Goal: Task Accomplishment & Management: Use online tool/utility

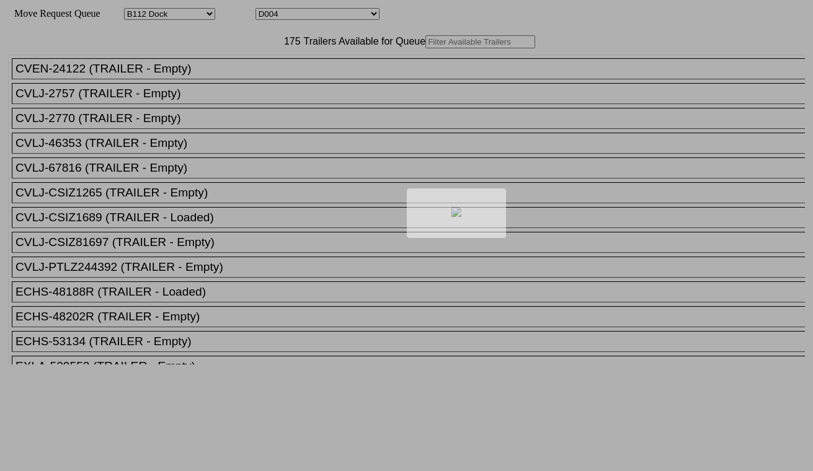
select select "121"
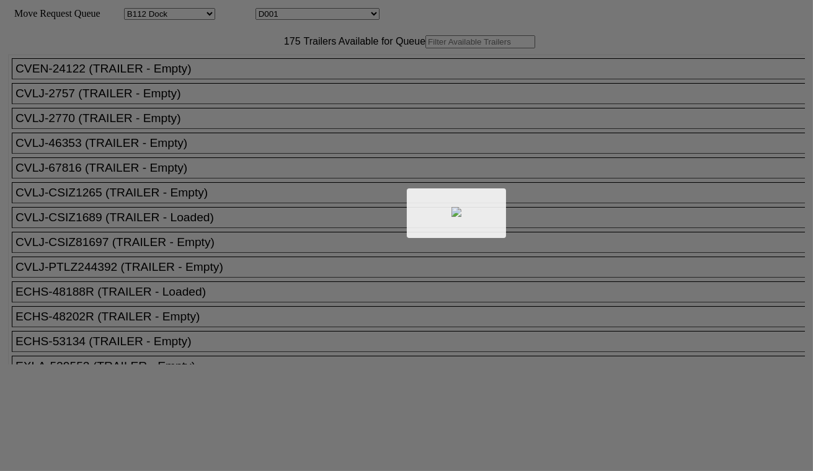
click at [300, 11] on div at bounding box center [406, 235] width 813 height 471
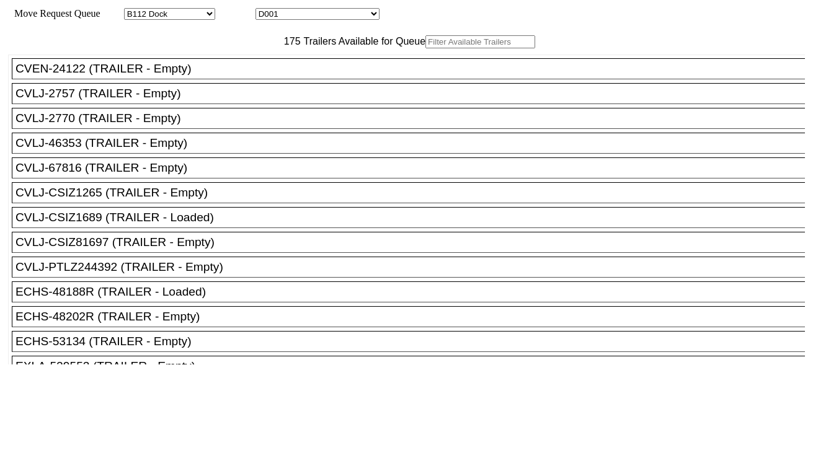
click at [311, 19] on select "D001 D002 D003 D004 D005 D006 D007 D008 D009 D010 D011 D012 D013 D014 D015 D016…" at bounding box center [318, 14] width 124 height 12
select select "3247"
click at [267, 10] on select "D001 D002 D003 D004 D005 D006 D007 D008 D009 D010 D011 D012 D013 D014 D015 D016…" at bounding box center [318, 14] width 124 height 12
click at [425, 48] on input "text" at bounding box center [480, 41] width 110 height 13
paste input "HLBU3079786"
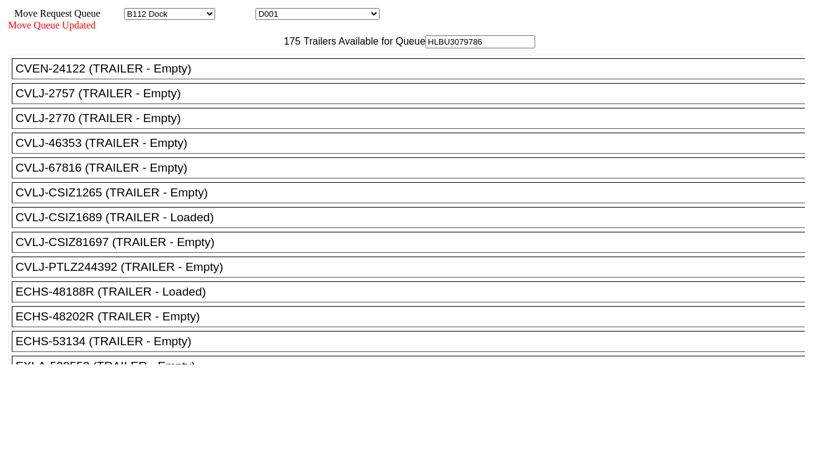
type input "HLBU3079786"
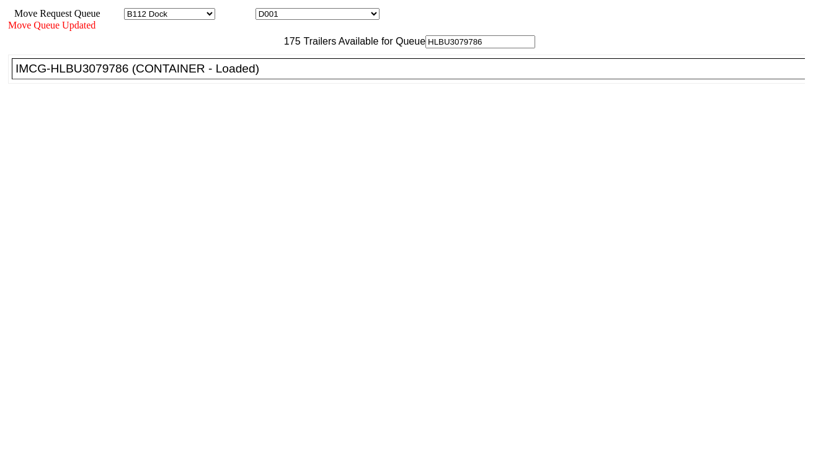
click at [252, 76] on div "IMCG-HLBU3079786 (CONTAINER - Loaded)" at bounding box center [414, 69] width 797 height 14
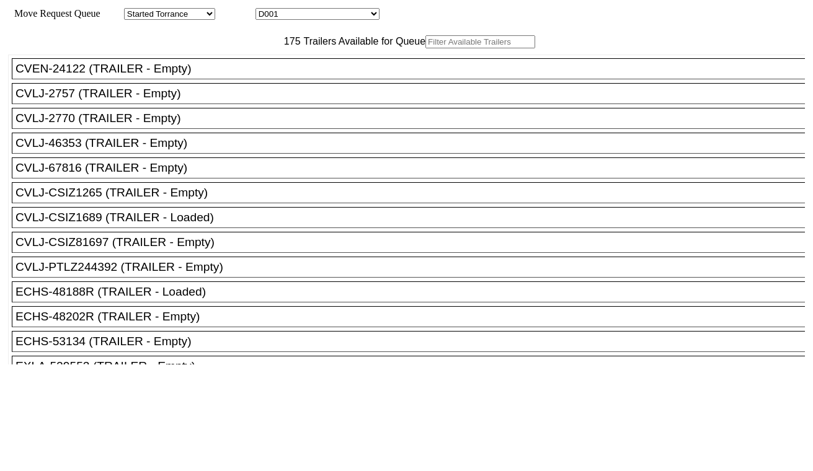
click at [363, 11] on select "D001 D002 D003 D004 D005 D006 D007 D008 D009 D010 D011 D012 D013 D014 D015 D016…" at bounding box center [318, 14] width 124 height 12
click at [267, 10] on select "D001 D002 D003 D004 D005 D006 D007 D008 D009 D010 D011 D012 D013 D014 D015 D016…" at bounding box center [318, 14] width 124 height 12
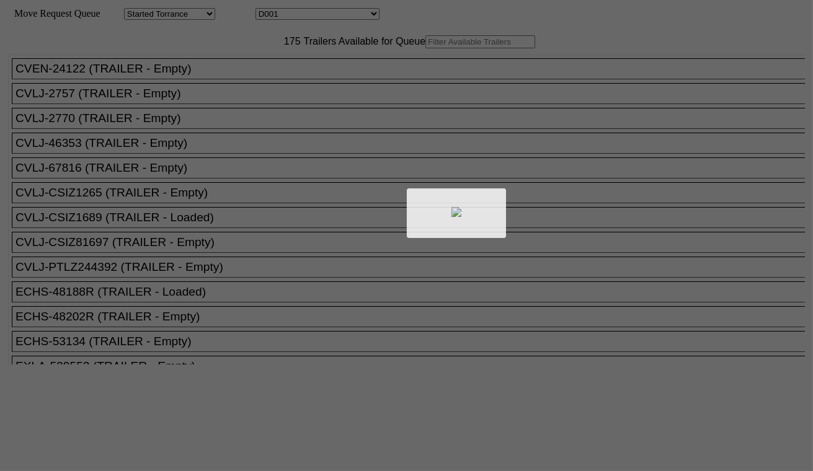
click at [338, 13] on div at bounding box center [406, 235] width 813 height 471
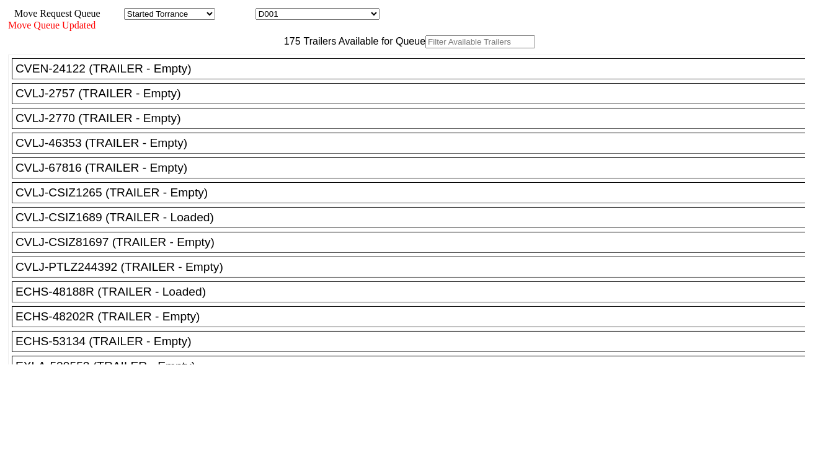
click at [338, 19] on select "D001 D002 D003 D004 D005 D006 D007 D008 D009 D010 D011 D012 D013 D014 D015 D016…" at bounding box center [318, 14] width 124 height 12
select select "3248"
click at [267, 10] on select "D001 D002 D003 D004 D005 D006 D007 D008 D009 D010 D011 D012 D013 D014 D015 D016…" at bounding box center [318, 14] width 124 height 12
drag, startPoint x: 338, startPoint y: 20, endPoint x: 249, endPoint y: 66, distance: 100.4
click at [425, 48] on input "text" at bounding box center [480, 41] width 110 height 13
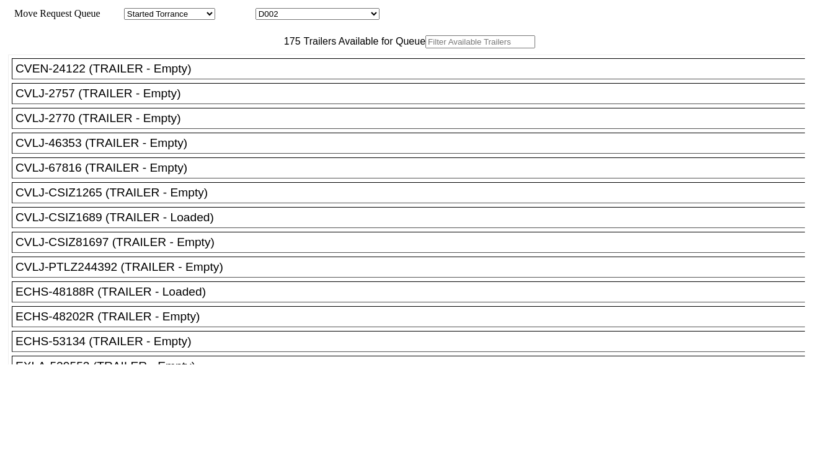
paste input "SELU4013630"
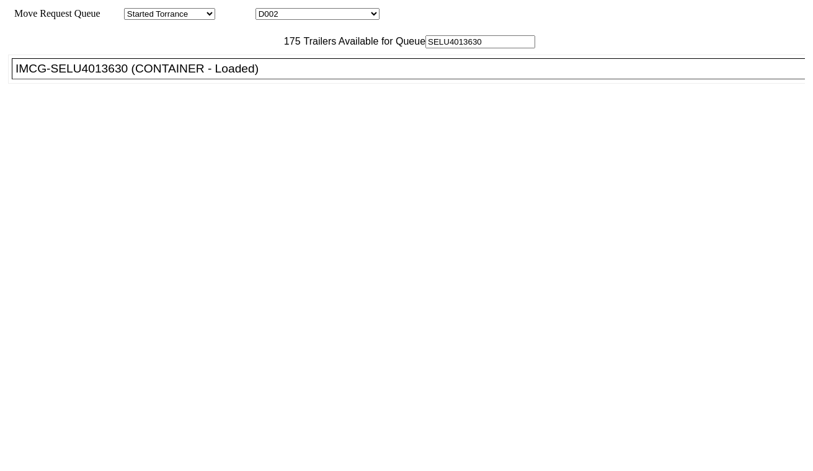
type input "SELU4013630"
click at [264, 76] on div "IMCG-SELU4013630 (CONTAINER - Loaded)" at bounding box center [414, 69] width 797 height 14
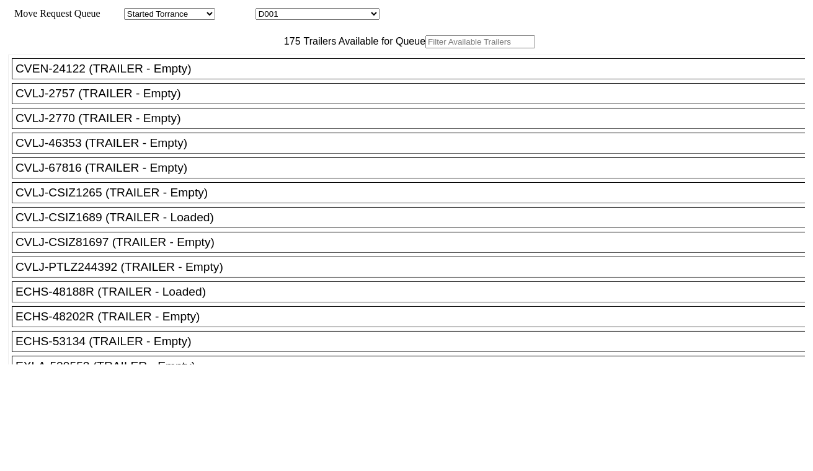
click at [309, 8] on div "Move Request Queue Area Started Torrance Lost Torrance Appt Torrance Bobtail B1…" at bounding box center [406, 14] width 797 height 12
click at [311, 14] on select "D001 D002 D003 D004 D005 D006 D007 D008 D009 D010 D011 D012 D013 D014 D015 D016…" at bounding box center [318, 14] width 124 height 12
select select "3249"
click at [267, 10] on select "D001 D002 D003 D004 D005 D006 D007 D008 D009 D010 D011 D012 D013 D014 D015 D016…" at bounding box center [318, 14] width 124 height 12
click at [425, 48] on input "text" at bounding box center [480, 41] width 110 height 13
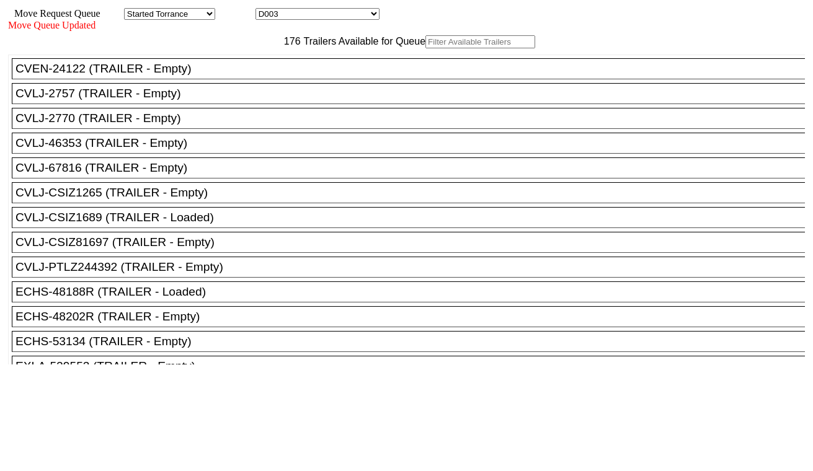
paste input "TCLU5563941"
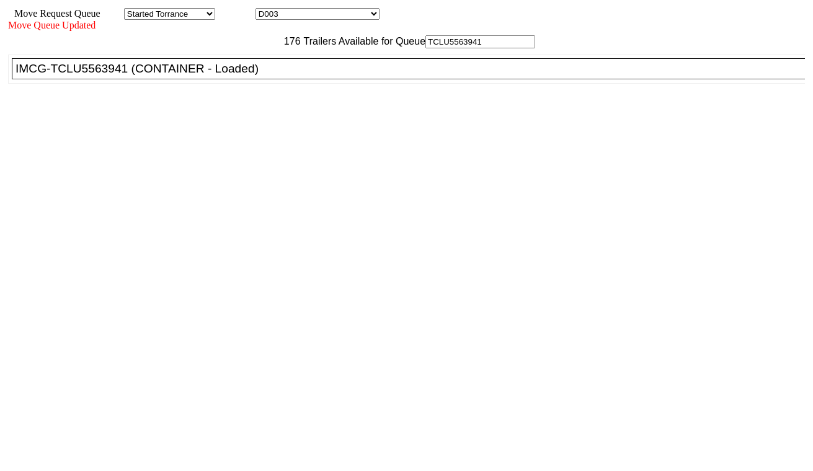
type input "TCLU5563941"
click at [249, 76] on div "IMCG-TCLU5563941 (CONTAINER - Loaded)" at bounding box center [414, 69] width 797 height 14
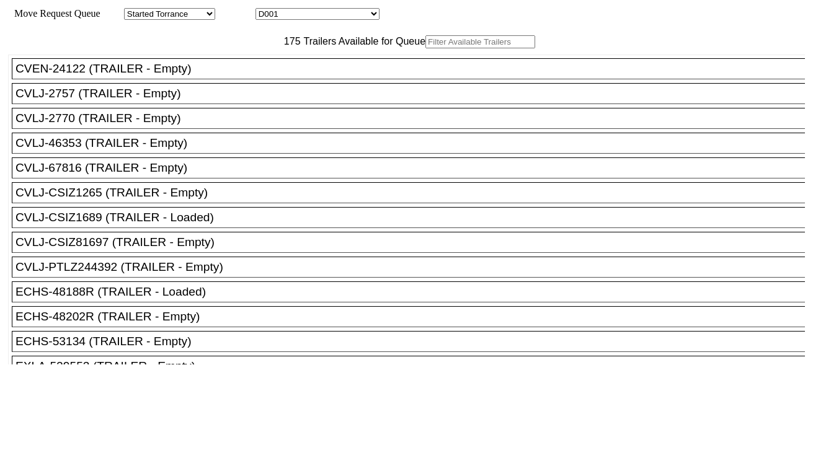
click at [425, 48] on input "text" at bounding box center [480, 41] width 110 height 13
paste input "ONEU0999822"
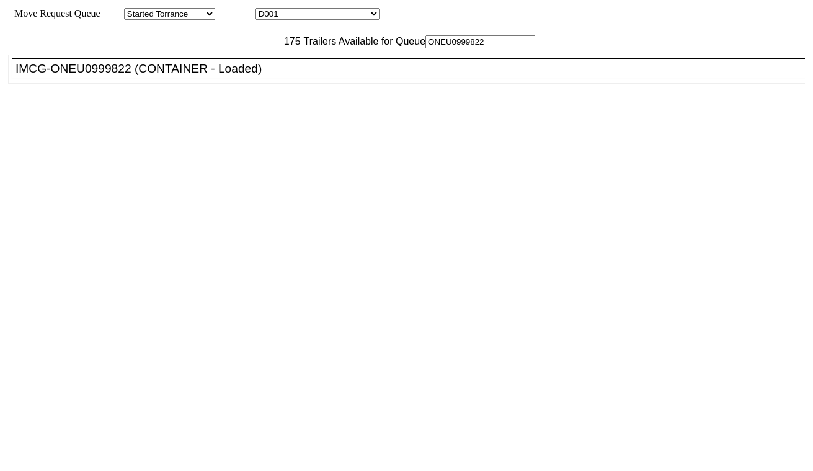
type input "ONEU0999822"
click at [240, 76] on div "IMCG-ONEU0999822 (CONTAINER - Loaded)" at bounding box center [414, 69] width 797 height 14
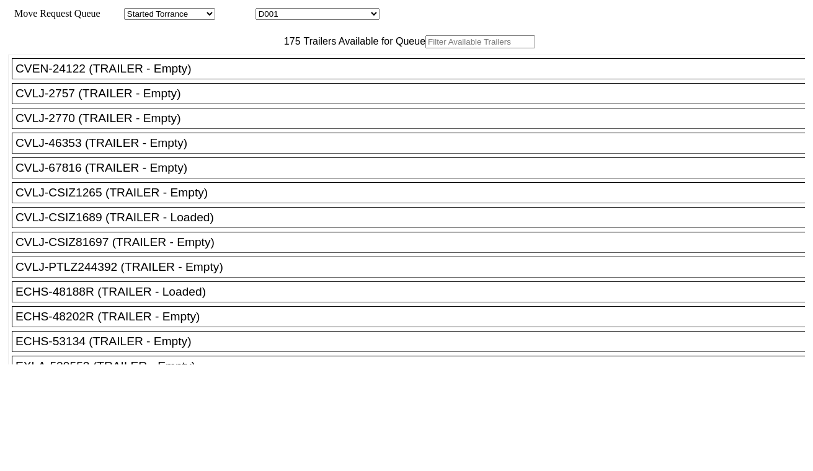
click at [339, 20] on select "D001 D002 D003 D004 D005 D006 D007 D008 D009 D010 D011 D012 D013 D014 D015 D016…" at bounding box center [318, 14] width 124 height 12
select select "3251"
click at [267, 10] on select "D001 D002 D003 D004 D005 D006 D007 D008 D009 D010 D011 D012 D013 D014 D015 D016…" at bounding box center [318, 14] width 124 height 12
click at [425, 48] on input "text" at bounding box center [480, 41] width 110 height 13
paste input "MRKU0727462"
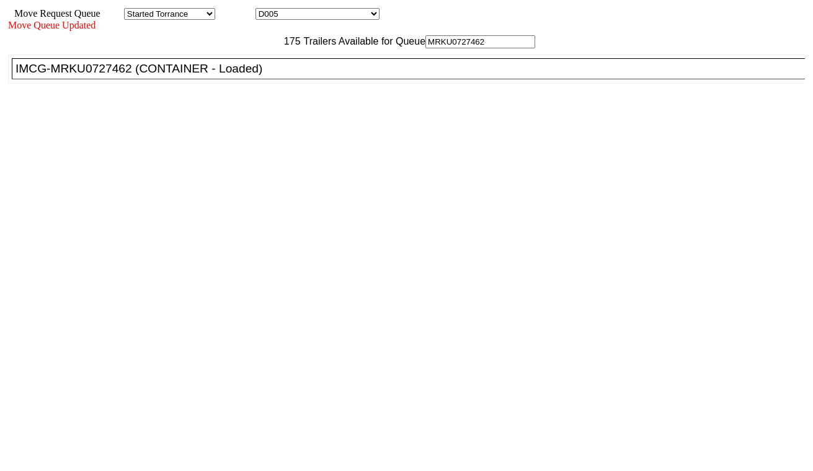
type input "MRKU0727462"
click at [277, 76] on div "IMCG-MRKU0727462 (CONTAINER - Loaded)" at bounding box center [414, 69] width 797 height 14
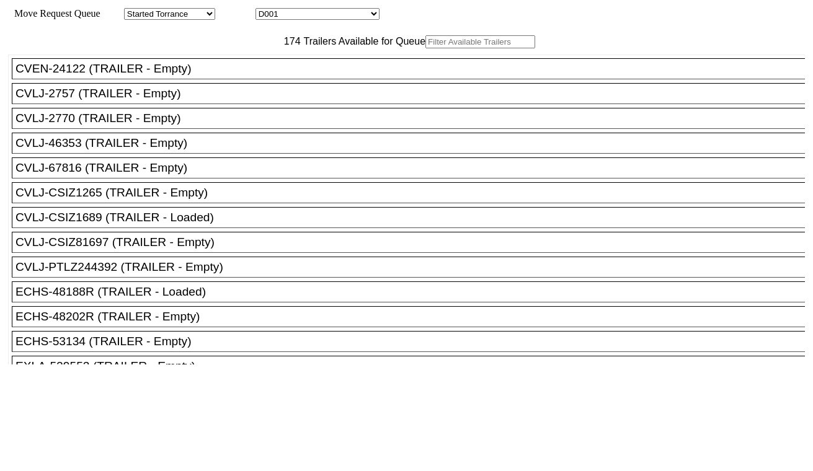
click at [288, 15] on select "D001 D002 D003 D004 D005 D006 D007 D008 D009 D010 D011 D012 D013 D014 D015 D016…" at bounding box center [318, 14] width 124 height 12
select select "3252"
click at [267, 10] on select "D001 D002 D003 D004 D005 D006 D007 D008 D009 D010 D011 D012 D013 D014 D015 D016…" at bounding box center [318, 14] width 124 height 12
click at [425, 48] on input "text" at bounding box center [480, 41] width 110 height 13
paste input "HAMU4651005"
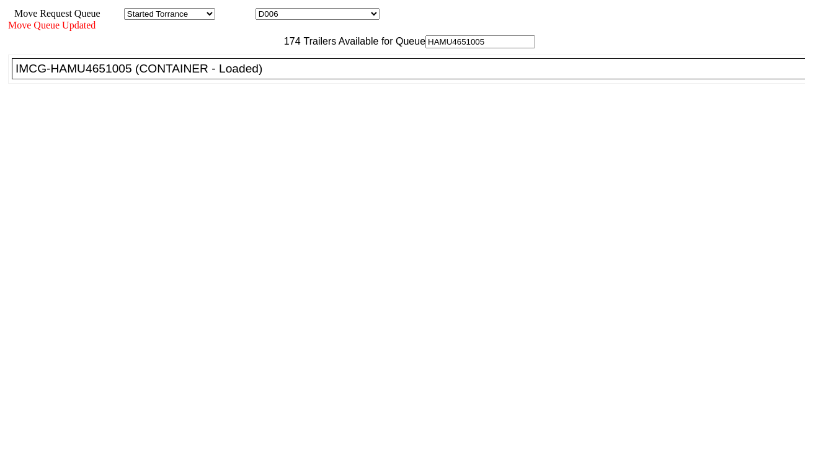
type input "HAMU4651005"
click at [262, 76] on div "IMCG-HAMU4651005 (CONTAINER - Loaded)" at bounding box center [414, 69] width 797 height 14
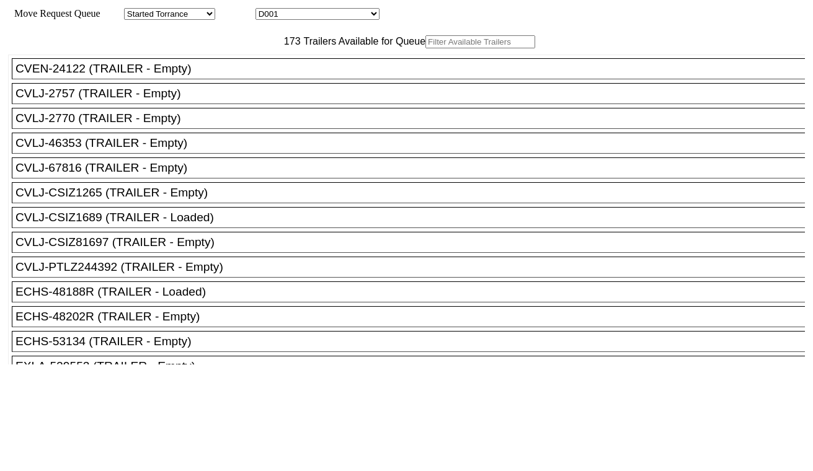
click at [330, 13] on select "D001 D002 D003 D004 D005 D006 D007 D008 D009 D010 D011 D012 D013 D014 D015 D016…" at bounding box center [318, 14] width 124 height 12
select select "3254"
click at [267, 10] on select "D001 D002 D003 D004 D005 D006 D007 D008 D009 D010 D011 D012 D013 D014 D015 D016…" at bounding box center [318, 14] width 124 height 12
click at [425, 48] on input "text" at bounding box center [480, 41] width 110 height 13
paste input "MRSU5503067"
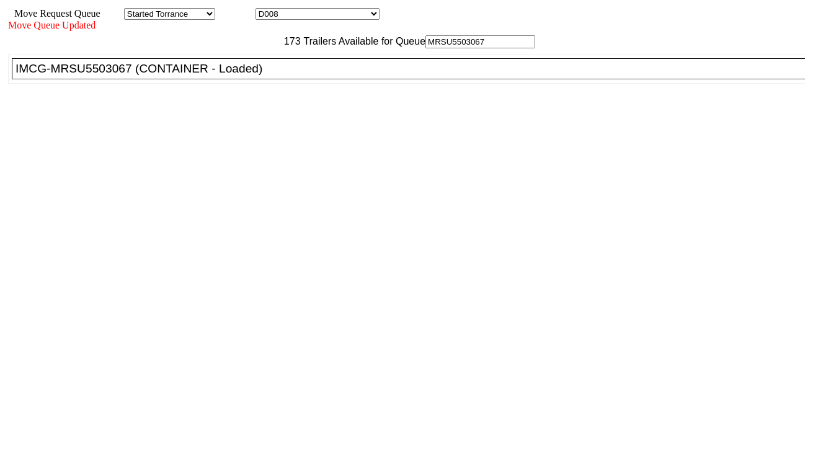
type input "MRSU5503067"
drag, startPoint x: 258, startPoint y: 105, endPoint x: 294, endPoint y: 126, distance: 41.4
click at [259, 76] on div "IMCG-MRSU5503067 (CONTAINER - Loaded)" at bounding box center [414, 69] width 797 height 14
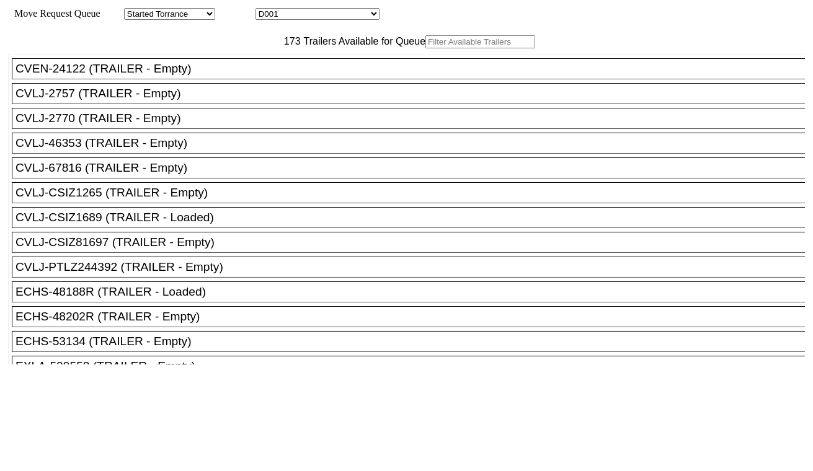
click at [329, 17] on div at bounding box center [406, 235] width 813 height 471
click at [329, 17] on select "D001 D002 D003 D004 D005 D006 D007 D008 D009 D010 D011 D012 D013 D014 D015 D016…" at bounding box center [318, 14] width 124 height 12
select select "3255"
click at [267, 10] on select "D001 D002 D003 D004 D005 D006 D007 D008 D009 D010 D011 D012 D013 D014 D015 D016…" at bounding box center [318, 14] width 124 height 12
click at [425, 48] on input "text" at bounding box center [480, 41] width 110 height 13
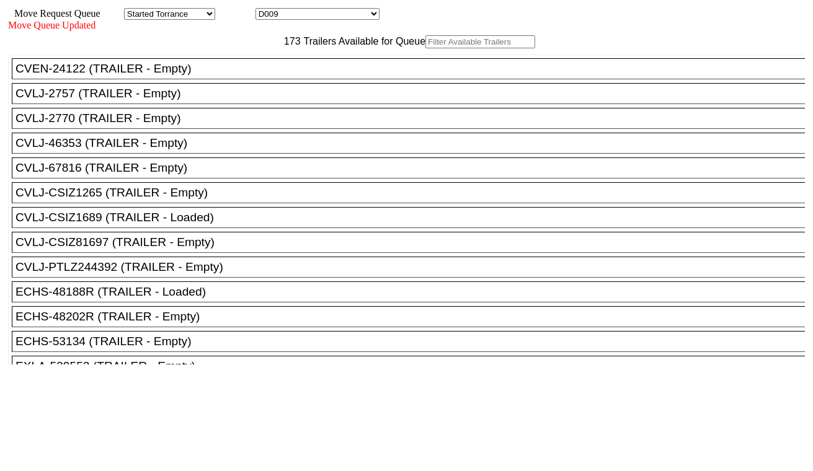
paste input "CMAU4559394"
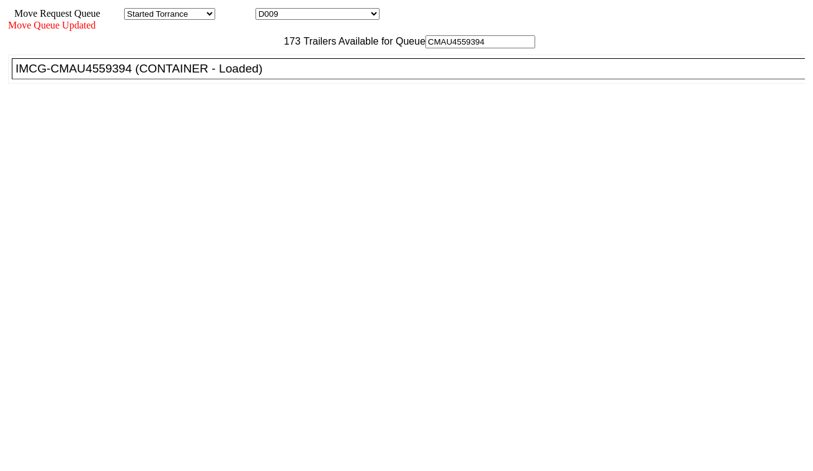
type input "CMAU4559394"
click at [258, 76] on div "IMCG-CMAU4559394 (CONTAINER - Loaded)" at bounding box center [414, 69] width 797 height 14
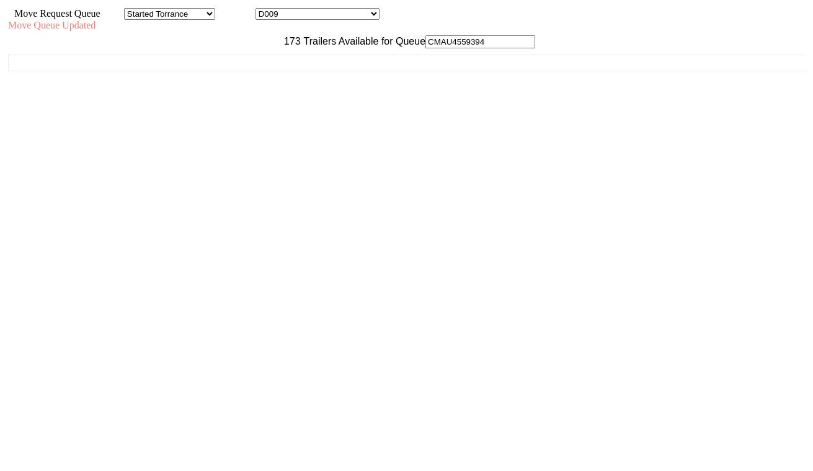
click at [650, 412] on div "173 Trailers Available for Queue CMAU4559394 CVEN-24122 (TRAILER - Empty) CVLJ-…" at bounding box center [406, 223] width 797 height 377
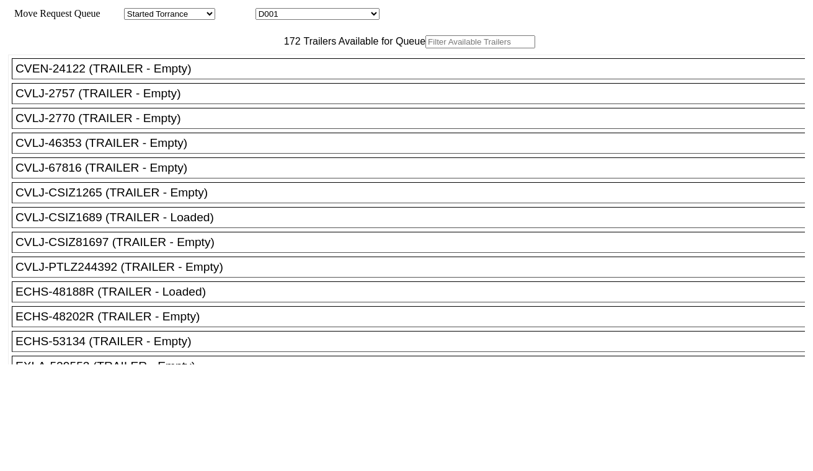
click at [342, 13] on select "D001 D002 D003 D004 D005 D006 D007 D008 D009 D010 D011 D012 D013 D014 D015 D016…" at bounding box center [318, 14] width 124 height 12
select select "3256"
click at [267, 10] on select "D001 D002 D003 D004 D005 D006 D007 D008 D009 D010 D011 D012 D013 D014 D015 D016…" at bounding box center [318, 14] width 124 height 12
click at [425, 48] on input "text" at bounding box center [480, 41] width 110 height 13
paste input "HMMU6090866"
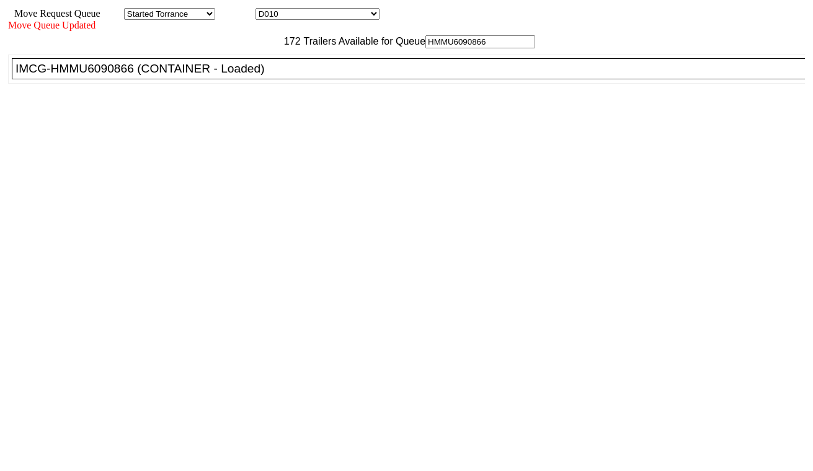
type input "HMMU6090866"
click at [252, 76] on div "IMCG-HMMU6090866 (CONTAINER - Loaded)" at bounding box center [414, 69] width 797 height 14
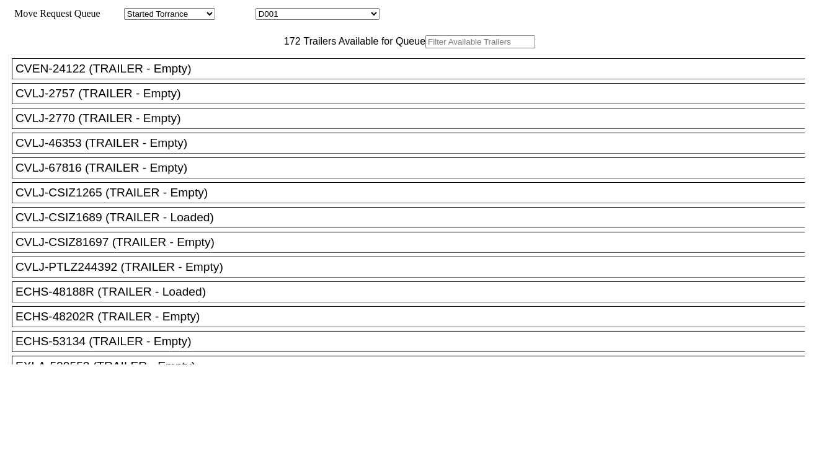
click at [304, 11] on select "D001 D002 D003 D004 D005 D006 D007 D008 D009 D010 D011 D012 D013 D014 D015 D016…" at bounding box center [318, 14] width 124 height 12
select select "3257"
click at [267, 10] on select "D001 D002 D003 D004 D005 D006 D007 D008 D009 D010 D011 D012 D013 D014 D015 D016…" at bounding box center [318, 14] width 124 height 12
click at [425, 48] on input "text" at bounding box center [480, 41] width 110 height 13
paste input "KKFU8071879"
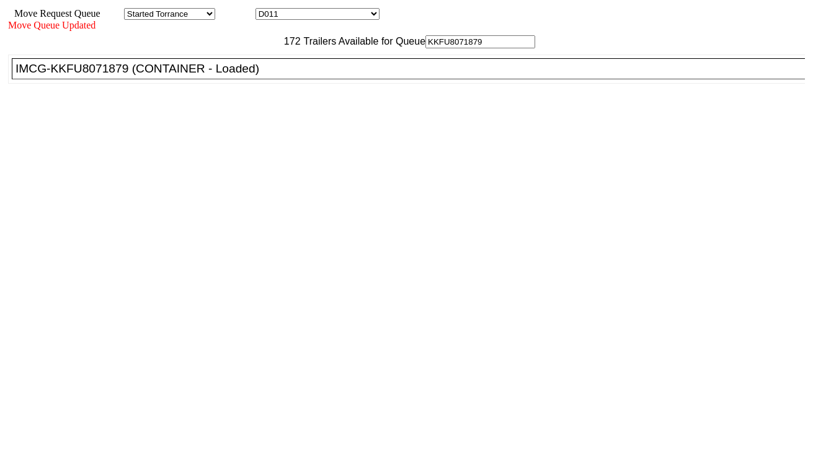
type input "KKFU8071879"
click at [252, 76] on div "IMCG-KKFU8071879 (CONTAINER - Loaded)" at bounding box center [414, 69] width 797 height 14
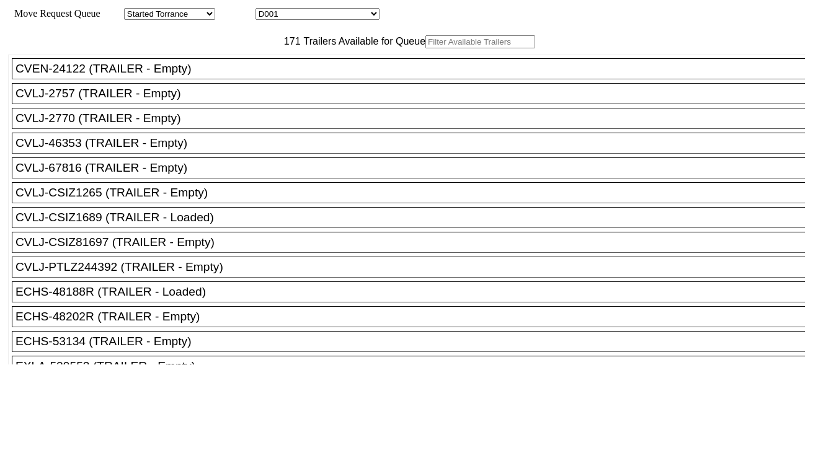
click at [319, 8] on div "Move Request Queue Area Started Torrance Lost Torrance Appt Torrance Bobtail B1…" at bounding box center [406, 14] width 797 height 12
click at [321, 16] on select "D001 D002 D003 D004 D005 D006 D007 D008 D009 D010 D011 D012 D013 D014 D015 D016…" at bounding box center [318, 14] width 124 height 12
select select "3258"
click at [267, 10] on select "D001 D002 D003 D004 D005 D006 D007 D008 D009 D010 D011 D012 D013 D014 D015 D016…" at bounding box center [318, 14] width 124 height 12
click at [425, 48] on input "text" at bounding box center [480, 41] width 110 height 13
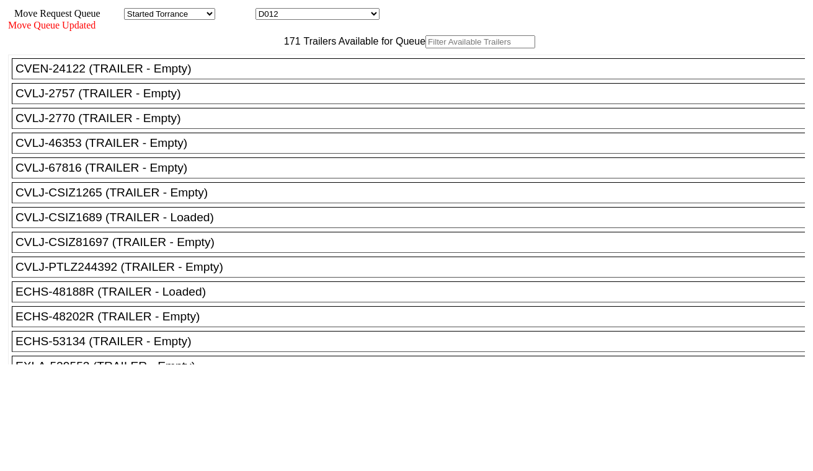
paste input "MRSU6640531"
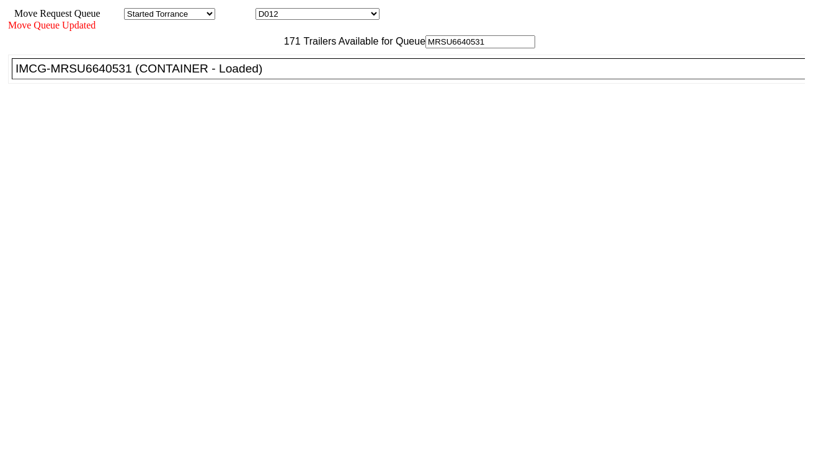
type input "MRSU6640531"
click at [259, 76] on div "IMCG-MRSU6640531 (CONTAINER - Loaded)" at bounding box center [414, 69] width 797 height 14
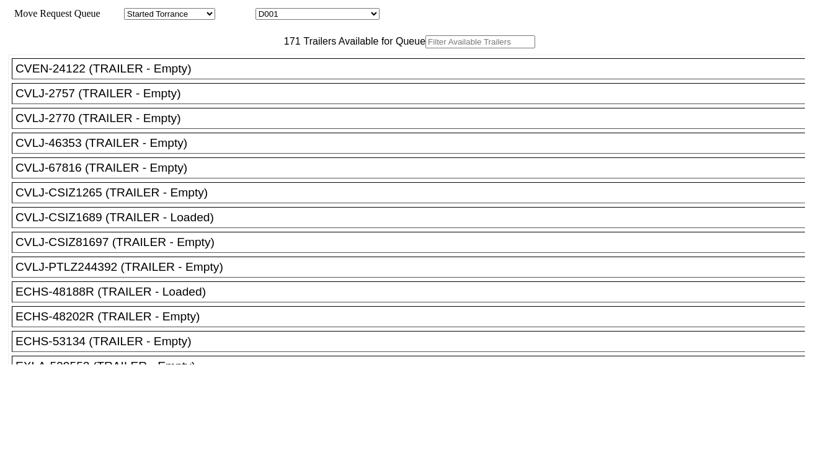
click at [329, 16] on select "D001 D002 D003 D004 D005 D006 D007 D008 D009 D010 D011 D012 D013 D014 D015 D016…" at bounding box center [318, 14] width 124 height 12
select select "3259"
click at [267, 10] on select "D001 D002 D003 D004 D005 D006 D007 D008 D009 D010 D011 D012 D013 D014 D015 D016…" at bounding box center [318, 14] width 124 height 12
click at [425, 48] on input "text" at bounding box center [480, 41] width 110 height 13
paste input "ONEU0888860"
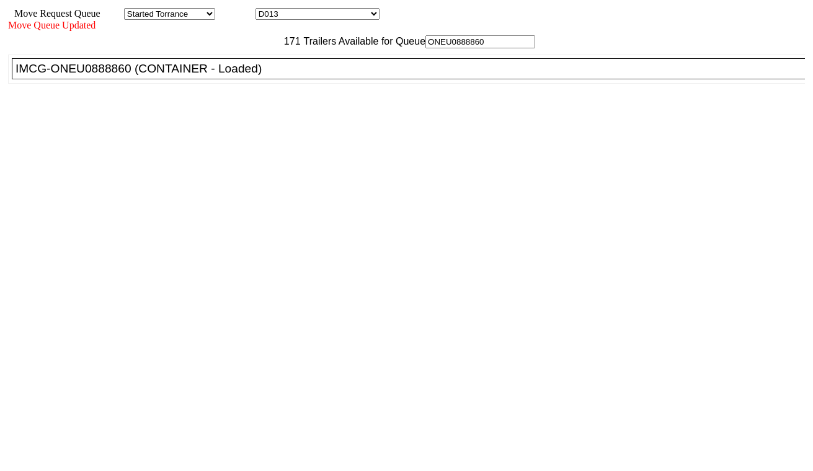
type input "ONEU0888860"
click at [254, 76] on div "IMCG-ONEU0888860 (CONTAINER - Loaded)" at bounding box center [414, 69] width 797 height 14
